Goal: Information Seeking & Learning: Find specific fact

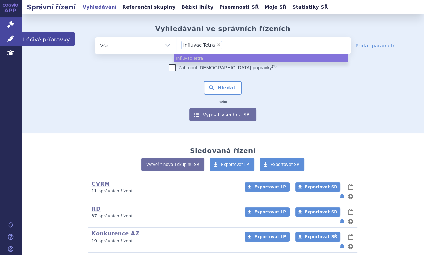
click at [11, 40] on icon at bounding box center [10, 38] width 7 height 7
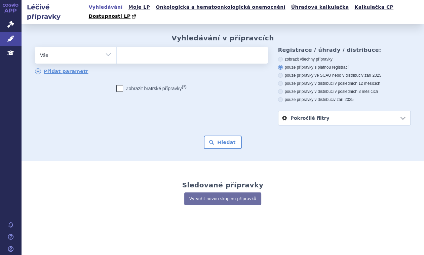
type input "Influvac Tetra"
select select "Influvac Tetra"
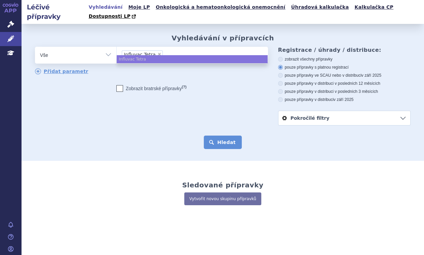
click at [222, 137] on button "Hledat" at bounding box center [223, 141] width 38 height 13
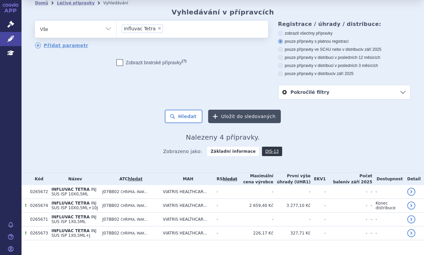
scroll to position [29, 0]
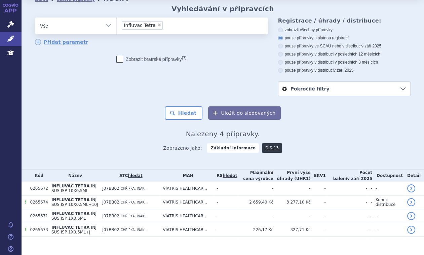
click at [93, 119] on div "Domů Léčivé přípravky Vyhledávání Vyhledávání v přípravcích odstranit Vše Přípr…" at bounding box center [223, 81] width 402 height 153
